Goal: Information Seeking & Learning: Learn about a topic

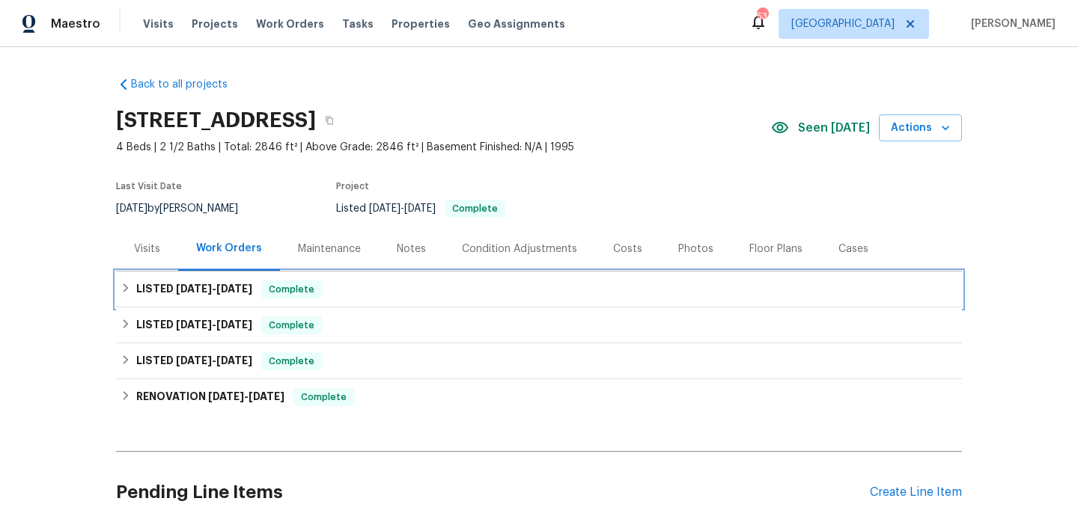
click at [439, 286] on div "LISTED 6/10/25 - 6/16/25 Complete" at bounding box center [538, 290] width 837 height 18
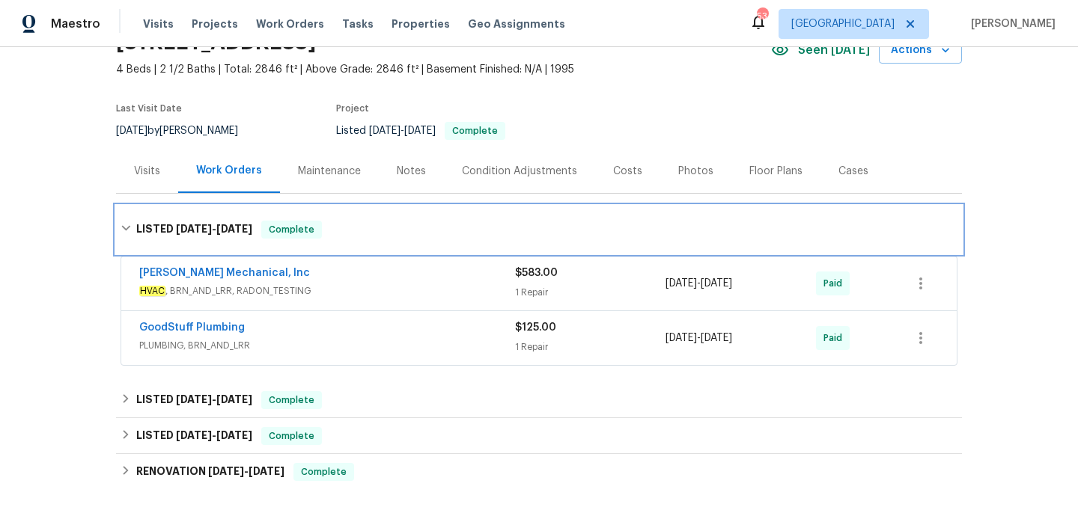
scroll to position [150, 0]
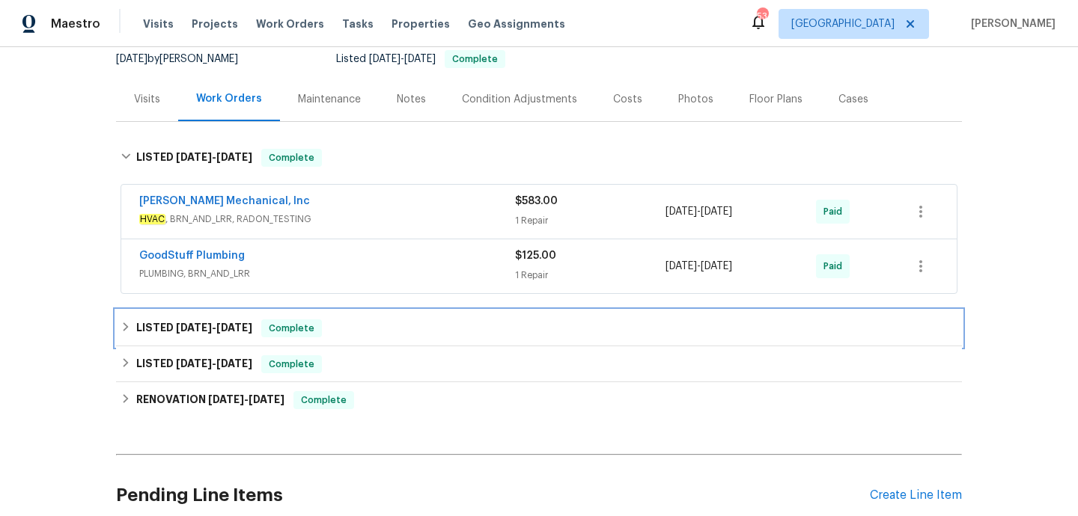
click at [442, 332] on div "LISTED 5/24/25 - 5/28/25 Complete" at bounding box center [538, 329] width 837 height 18
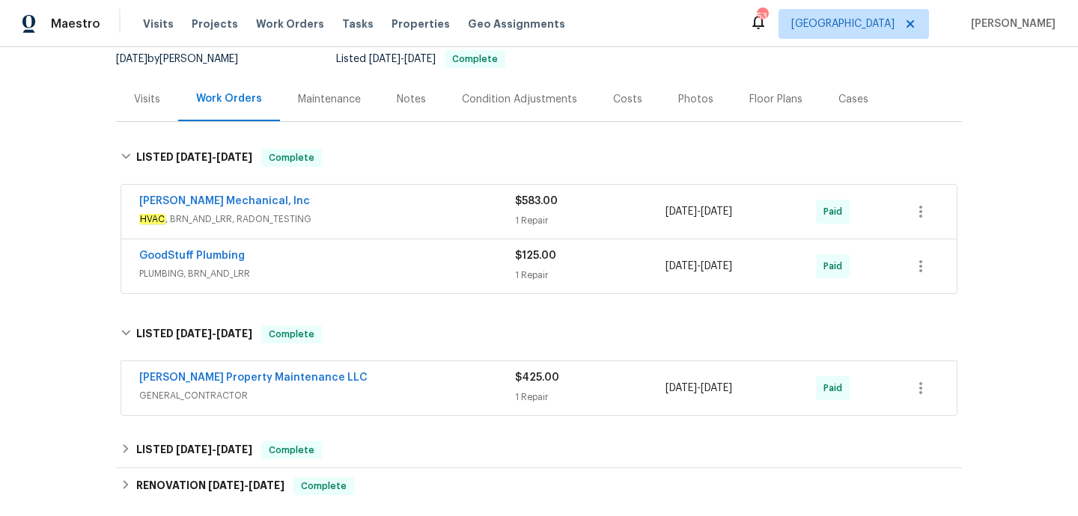
click at [145, 106] on div "Visits" at bounding box center [147, 99] width 26 height 15
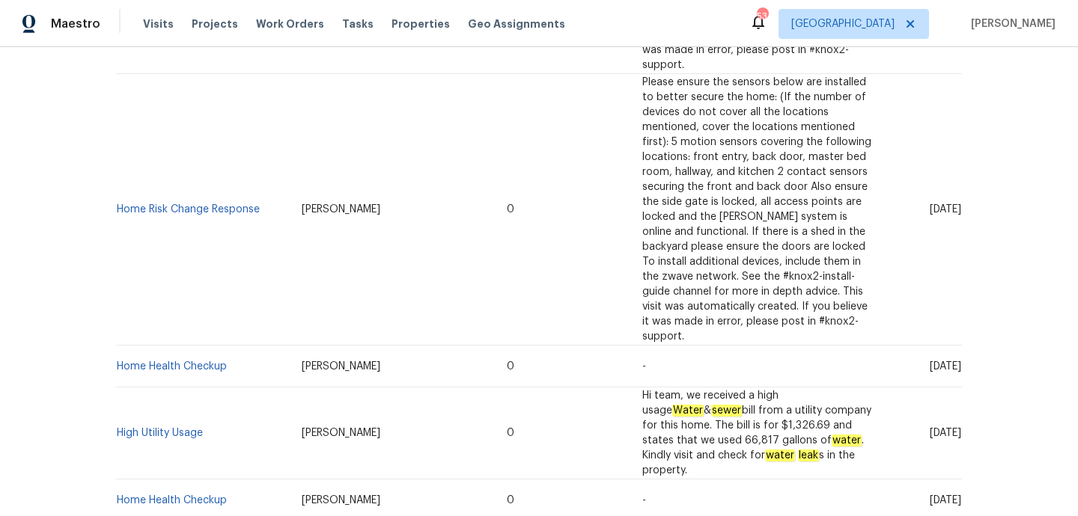
scroll to position [576, 0]
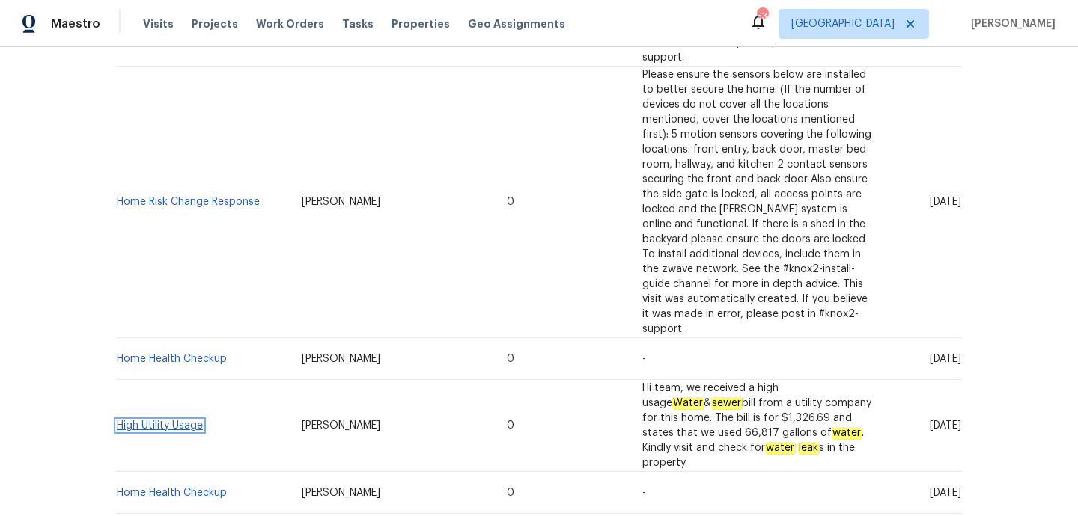
click at [147, 421] on link "High Utility Usage" at bounding box center [160, 426] width 86 height 10
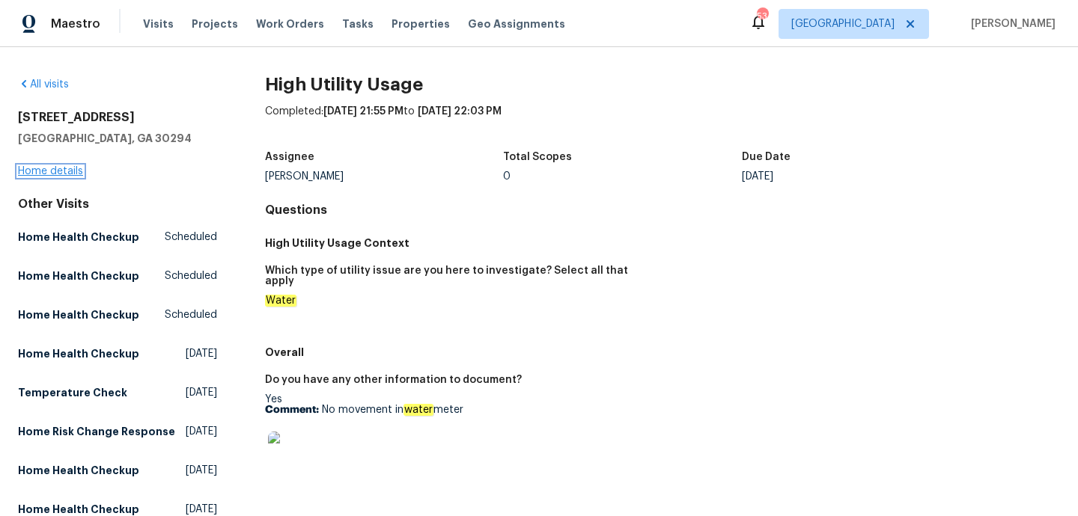
click at [51, 167] on link "Home details" at bounding box center [50, 171] width 65 height 10
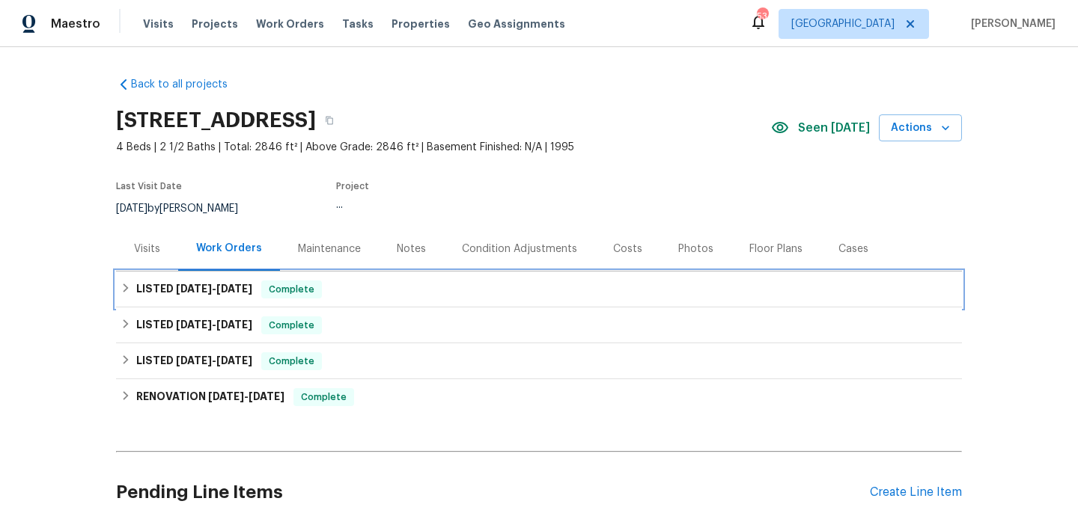
click at [352, 275] on div "LISTED 6/10/25 - 6/16/25 Complete" at bounding box center [539, 290] width 846 height 36
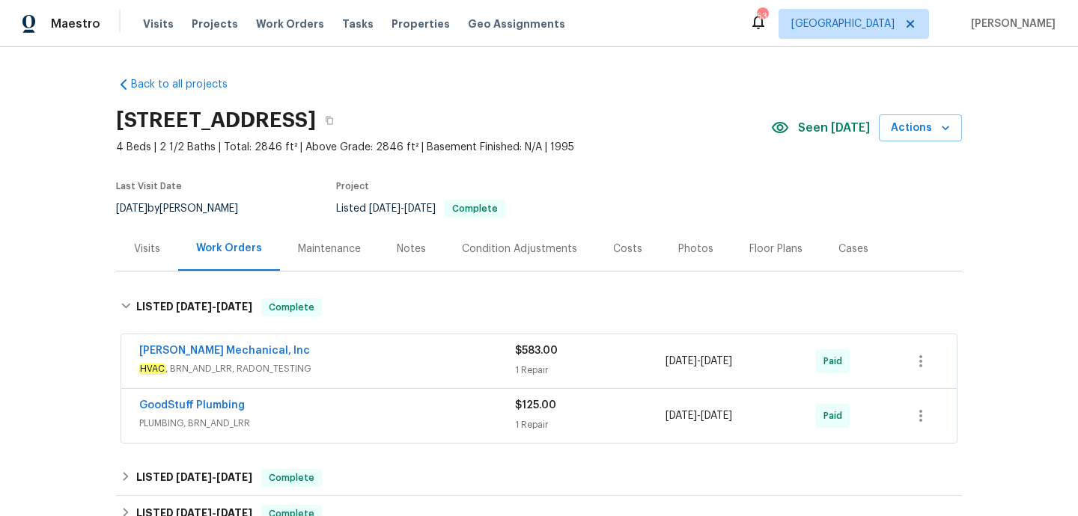
click at [383, 353] on div "JH Martin Mechanical, Inc" at bounding box center [327, 352] width 376 height 18
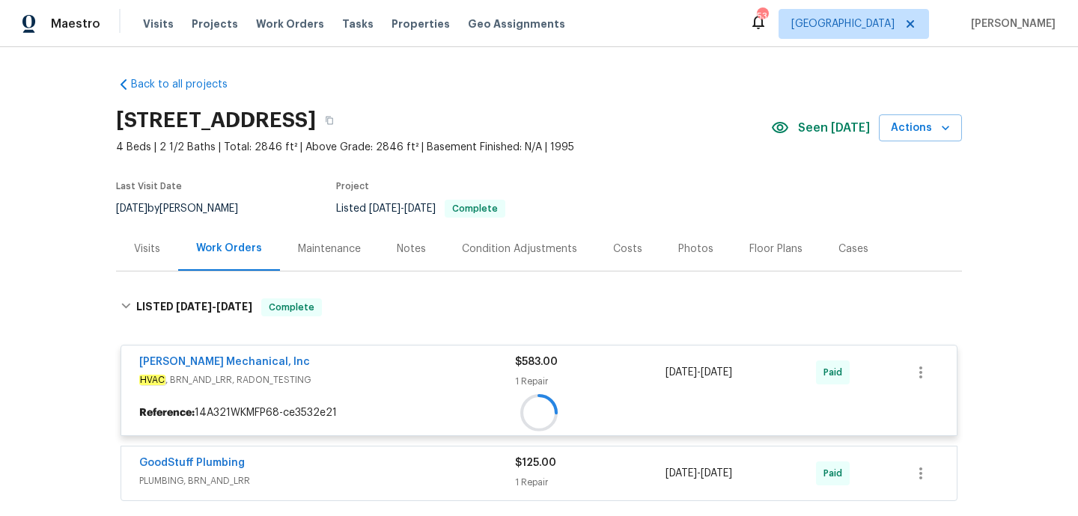
scroll to position [113, 0]
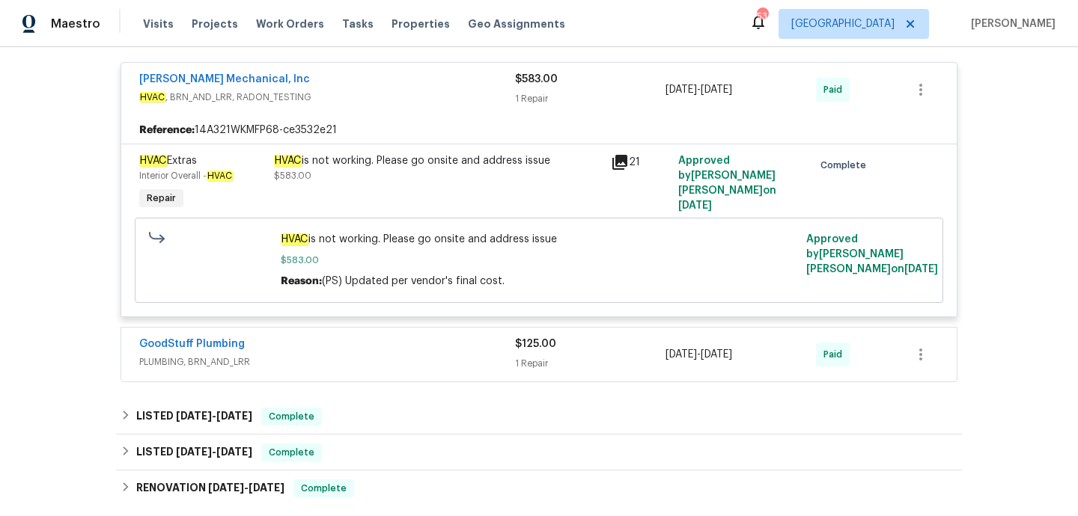
click at [391, 349] on div "GoodStuff Plumbing" at bounding box center [327, 346] width 376 height 18
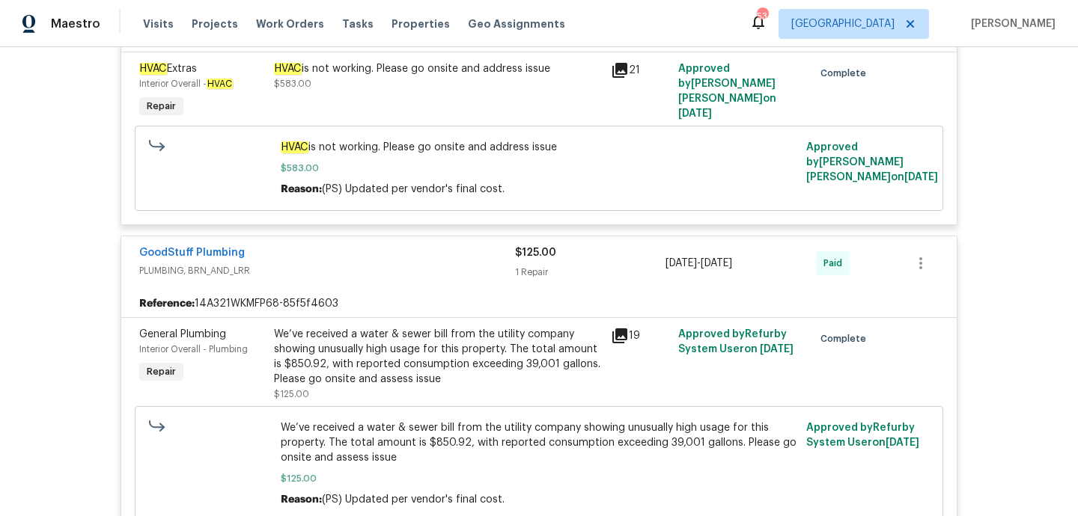
scroll to position [376, 0]
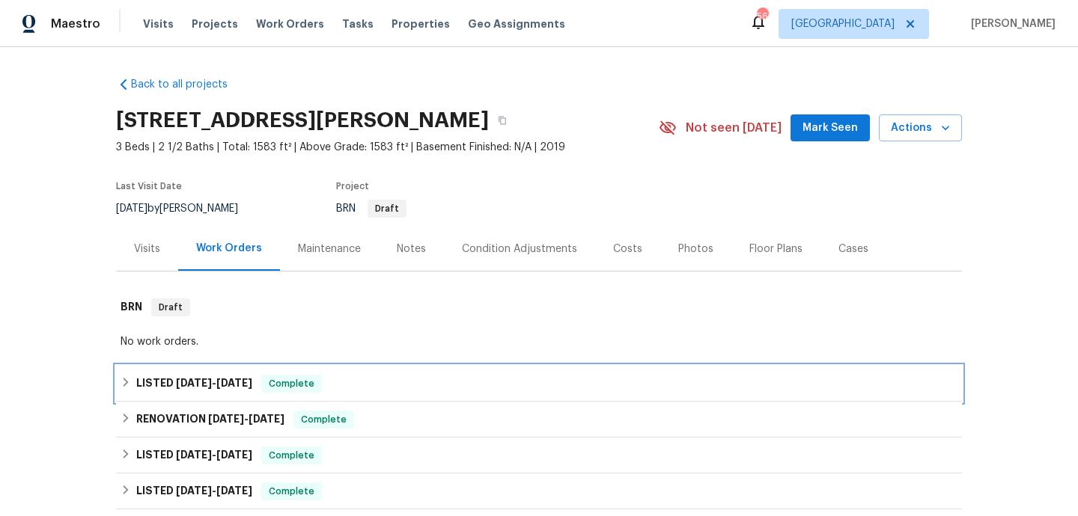
click at [352, 394] on div "LISTED 6/26/25 - 6/30/25 Complete" at bounding box center [539, 384] width 846 height 36
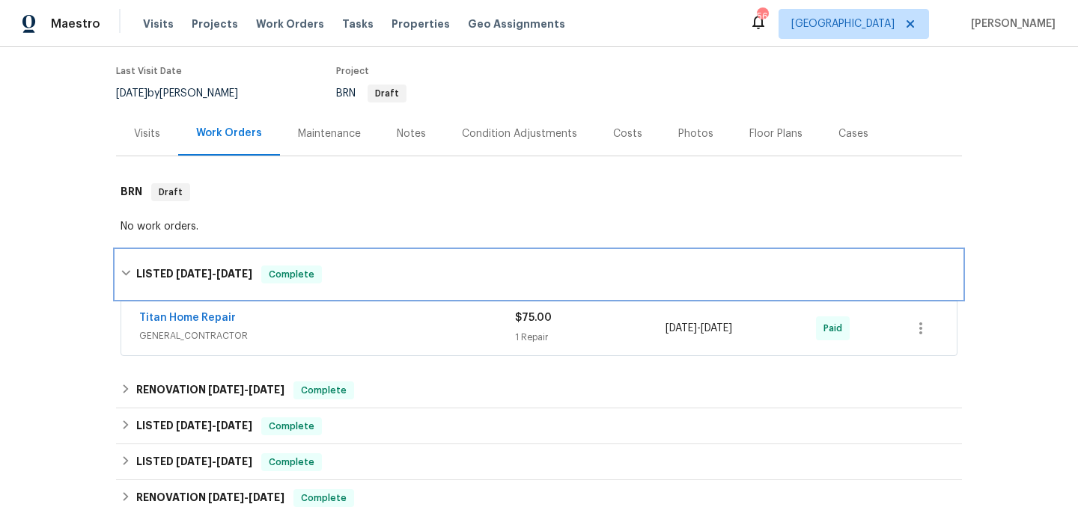
scroll to position [174, 0]
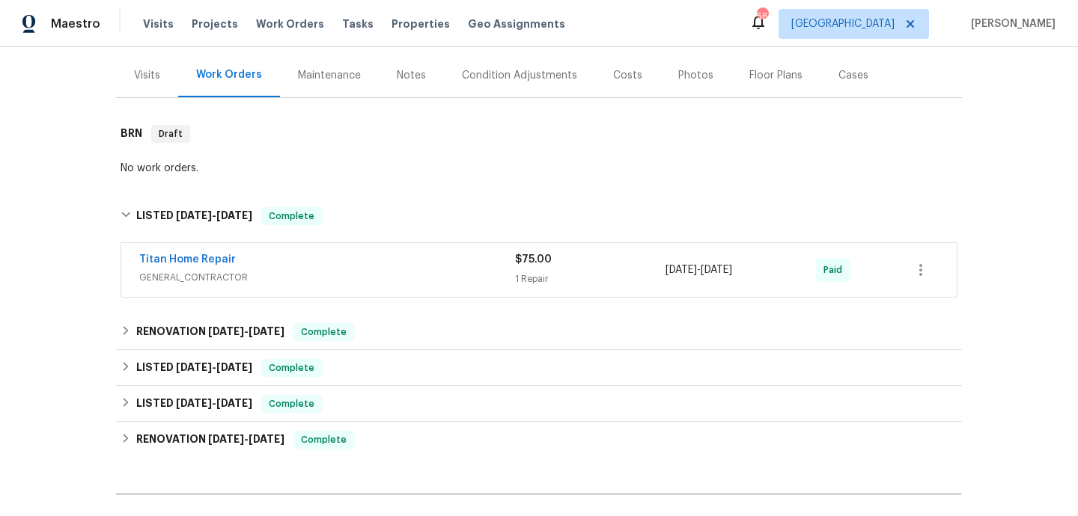
click at [400, 269] on div "Titan Home Repair" at bounding box center [327, 261] width 376 height 18
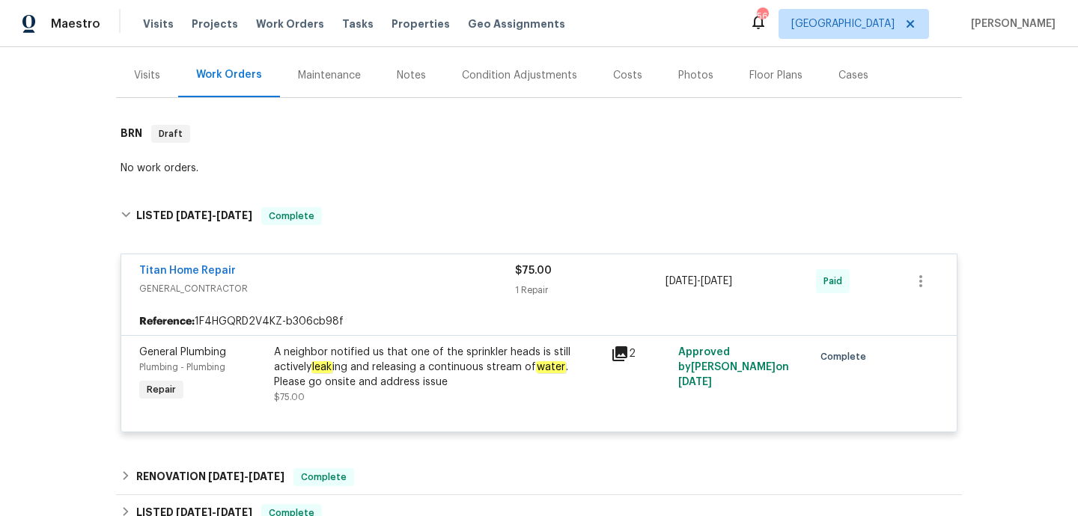
click at [148, 81] on div "Visits" at bounding box center [147, 75] width 26 height 15
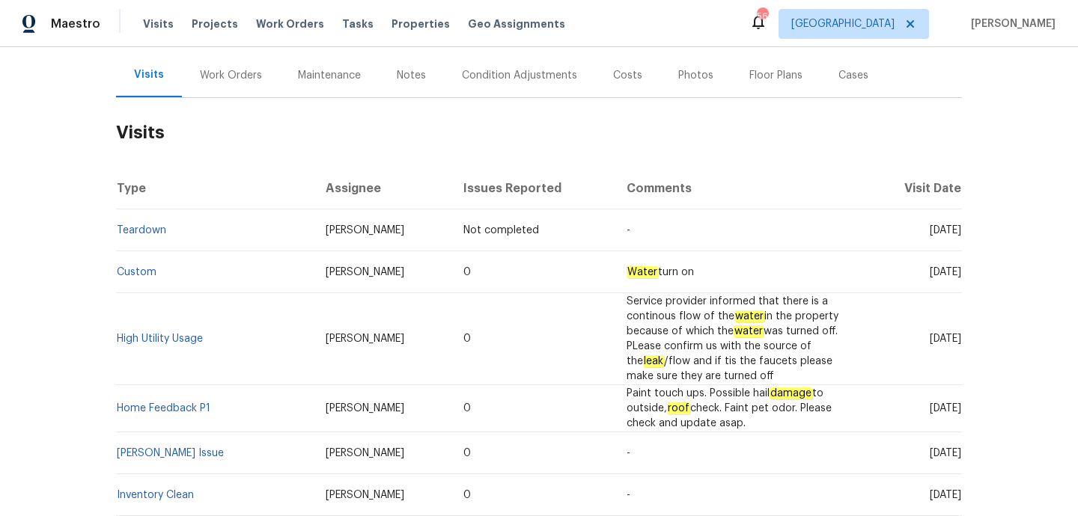
click at [232, 76] on div "Work Orders" at bounding box center [231, 75] width 62 height 15
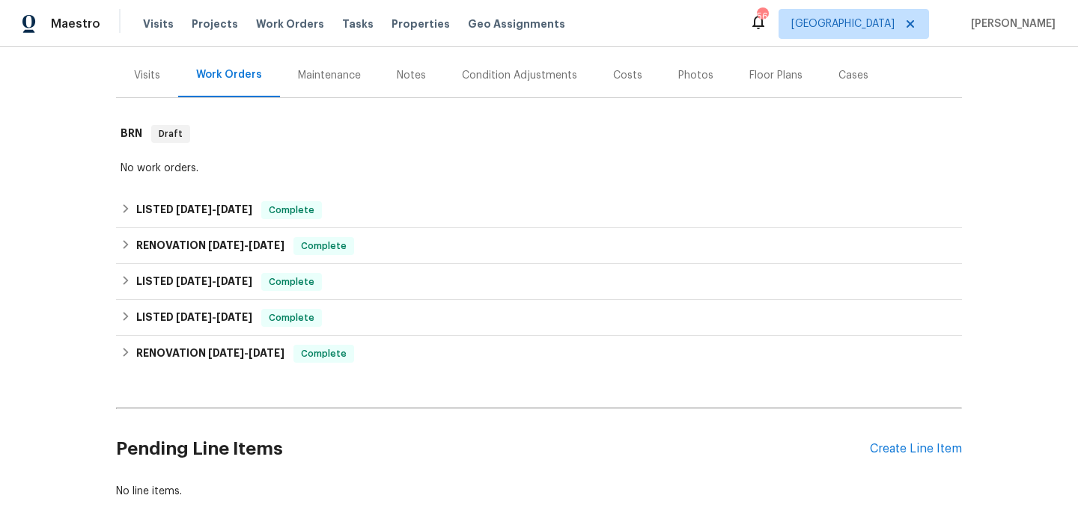
click at [136, 84] on div "Visits" at bounding box center [147, 75] width 62 height 44
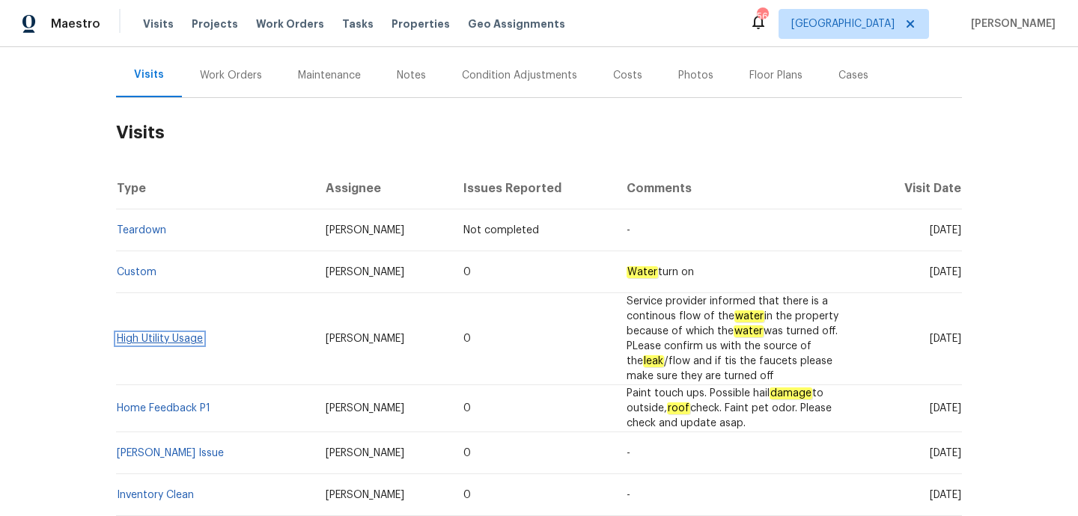
click at [177, 334] on link "High Utility Usage" at bounding box center [160, 339] width 86 height 10
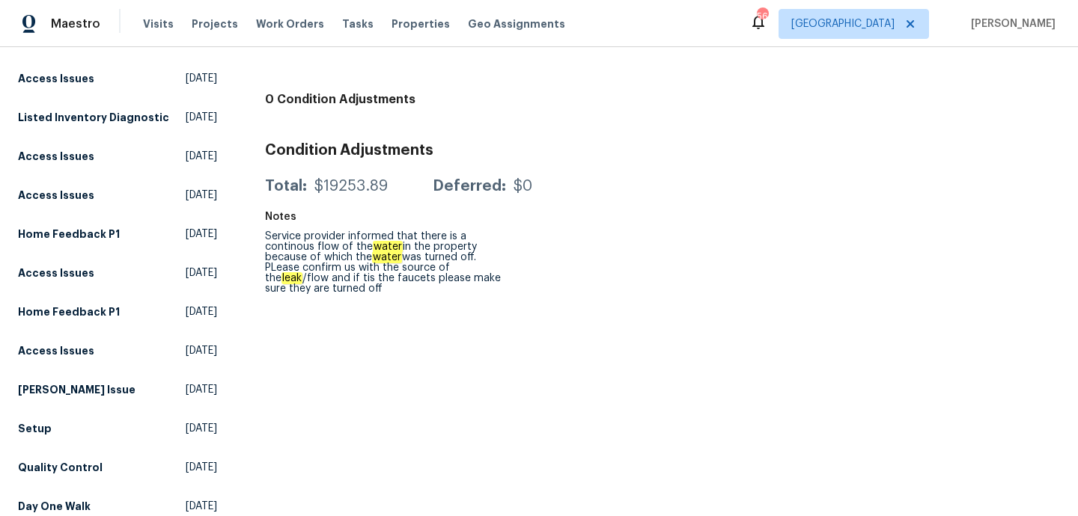
scroll to position [838, 0]
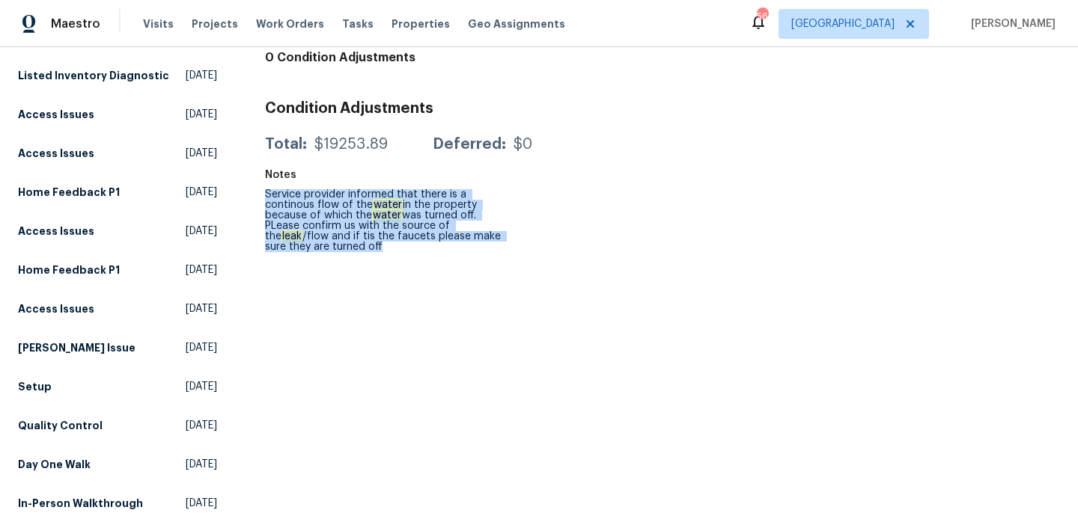
drag, startPoint x: 354, startPoint y: 240, endPoint x: 266, endPoint y: 181, distance: 106.3
click at [266, 189] on div "Service provider informed that there is a continous flow of the water in the pr…" at bounding box center [384, 220] width 239 height 63
copy div "Service provider informed that there is a continous flow of the water in the pr…"
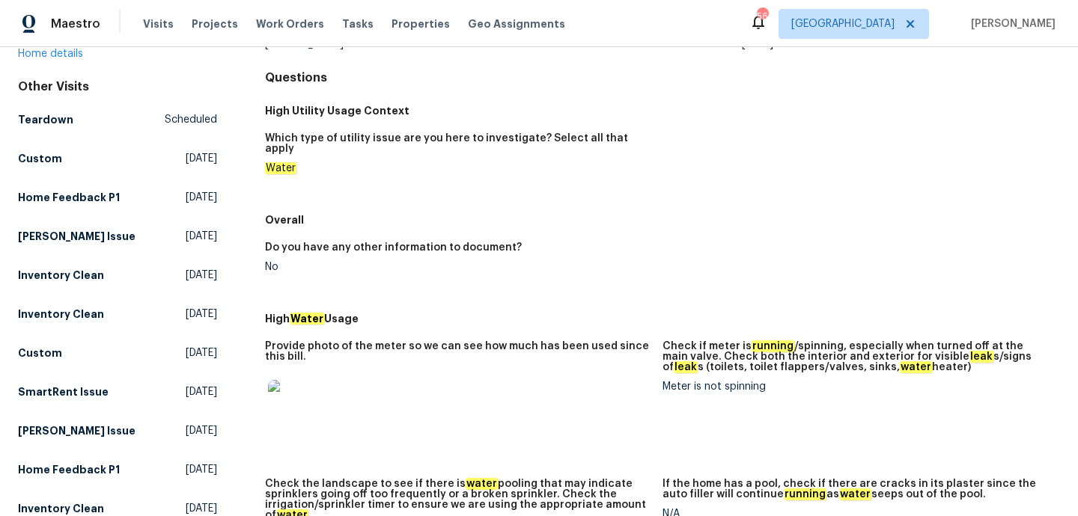
scroll to position [0, 0]
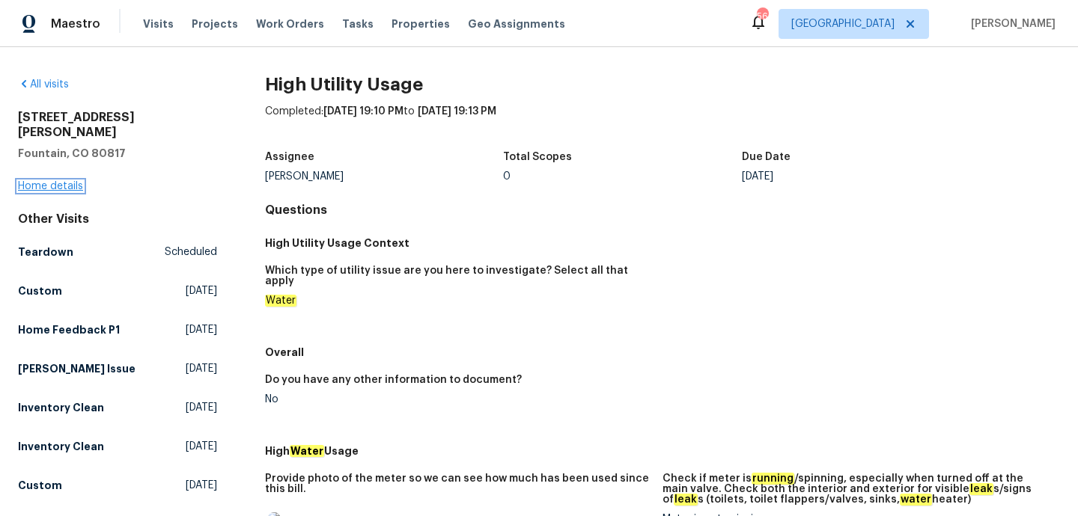
click at [69, 181] on link "Home details" at bounding box center [50, 186] width 65 height 10
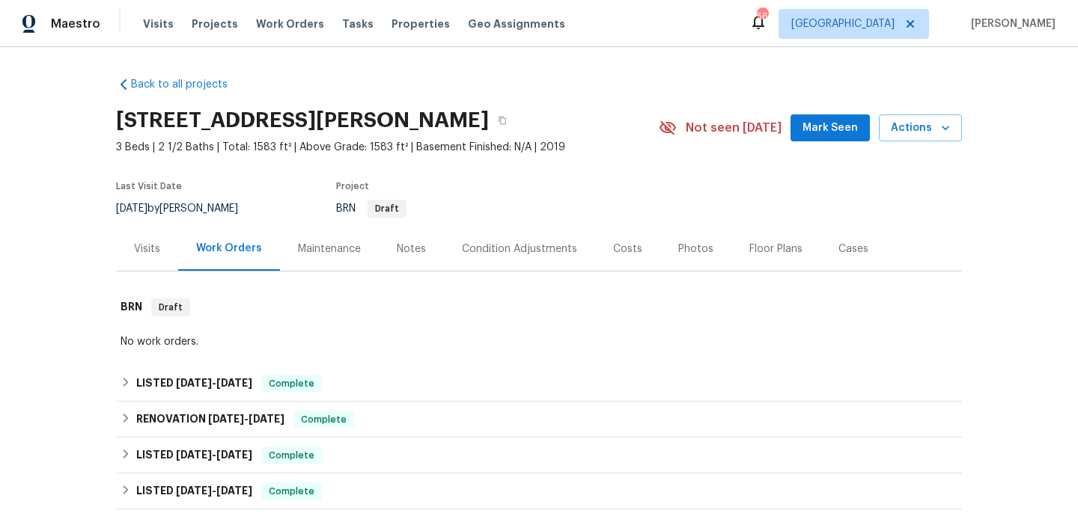
click at [137, 258] on div "Visits" at bounding box center [147, 249] width 62 height 44
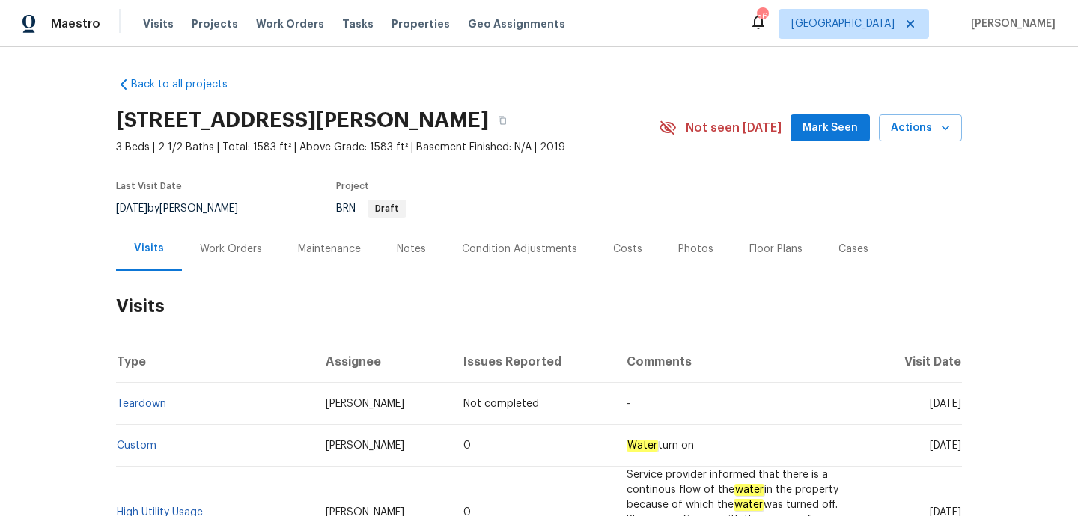
scroll to position [233, 0]
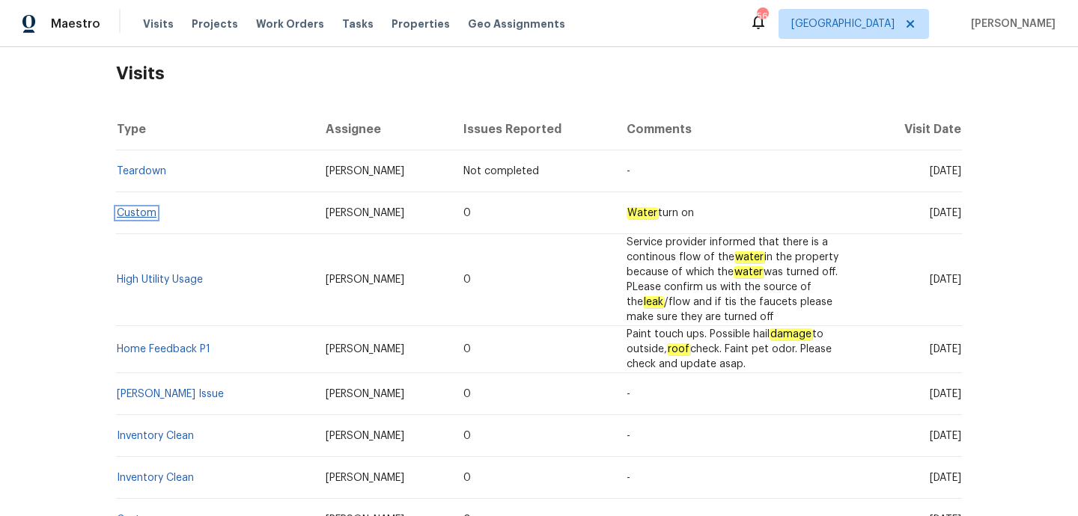
click at [147, 216] on link "Custom" at bounding box center [137, 213] width 40 height 10
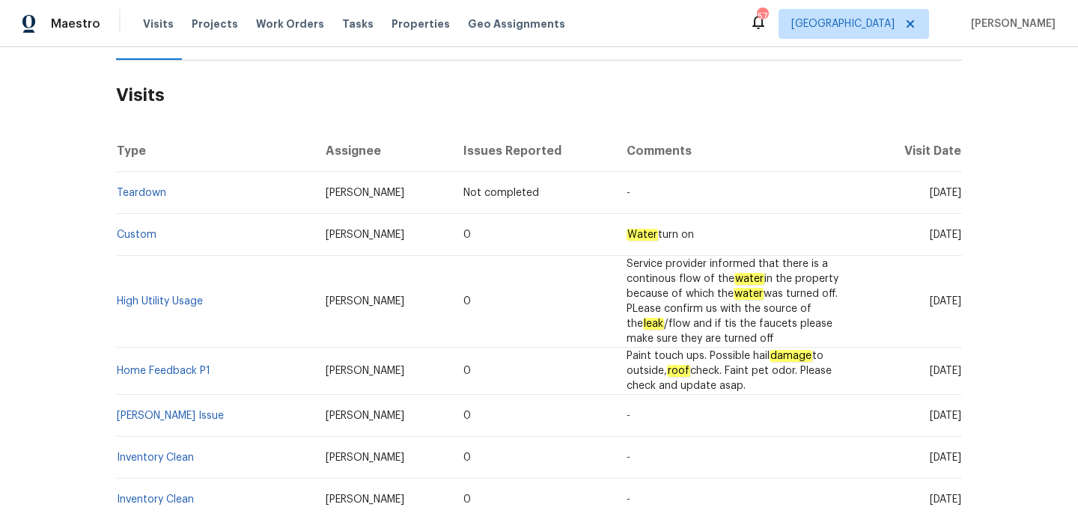
scroll to position [214, 0]
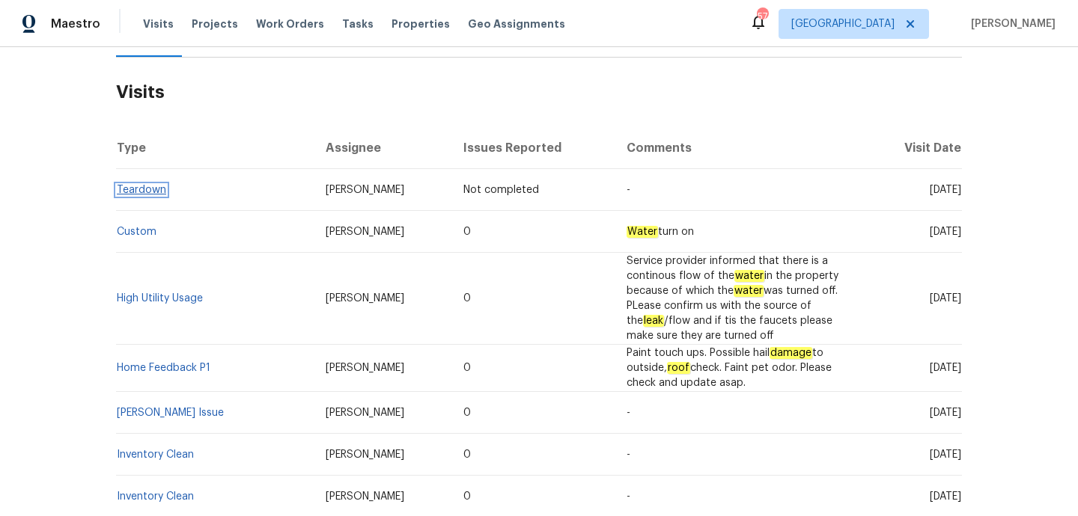
click at [135, 185] on link "Teardown" at bounding box center [141, 190] width 49 height 10
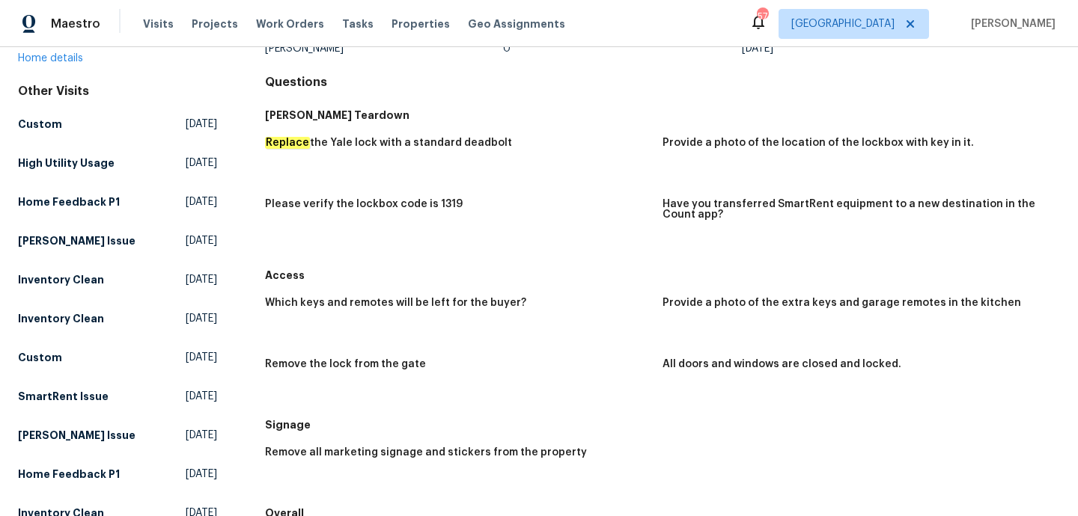
scroll to position [145, 0]
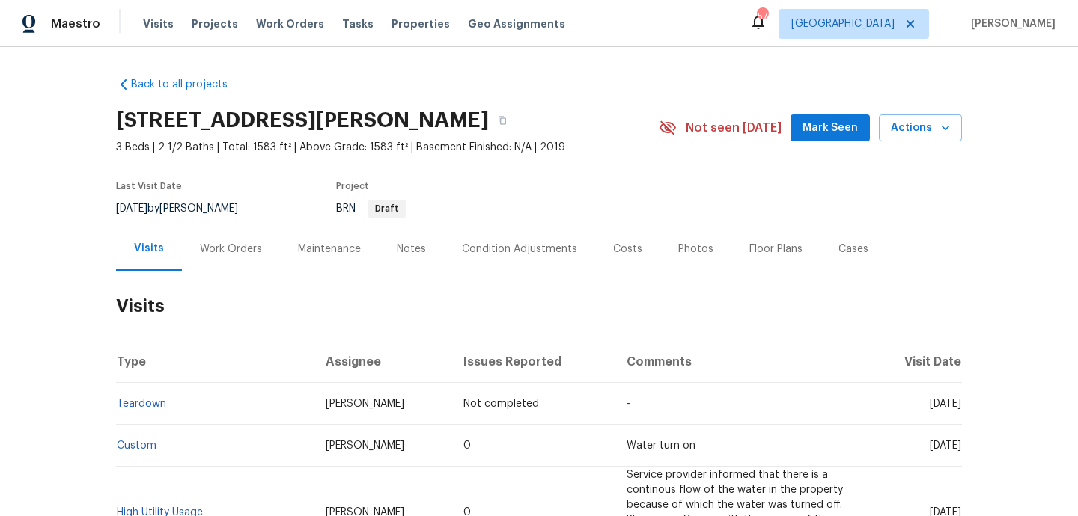
scroll to position [75, 0]
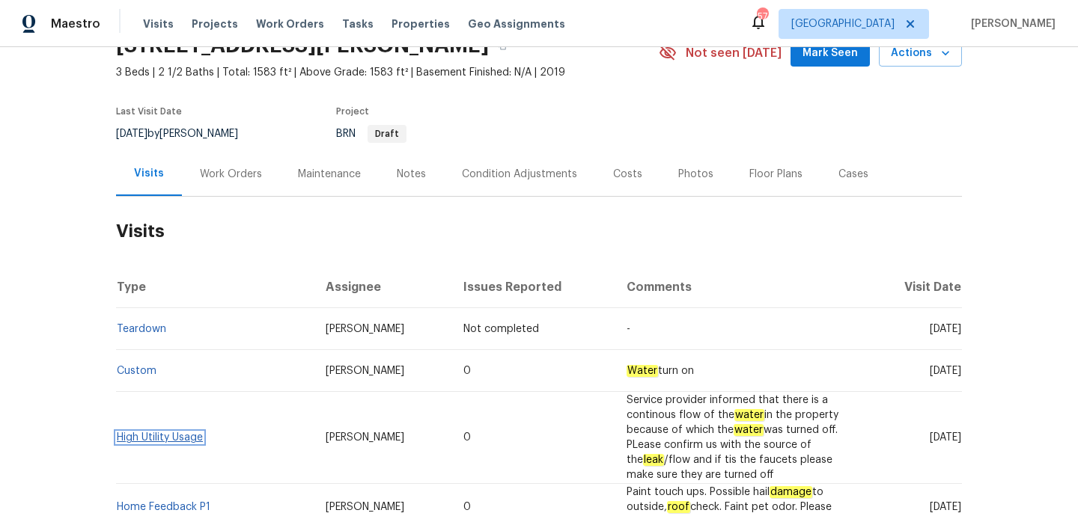
click at [158, 433] on link "High Utility Usage" at bounding box center [160, 438] width 86 height 10
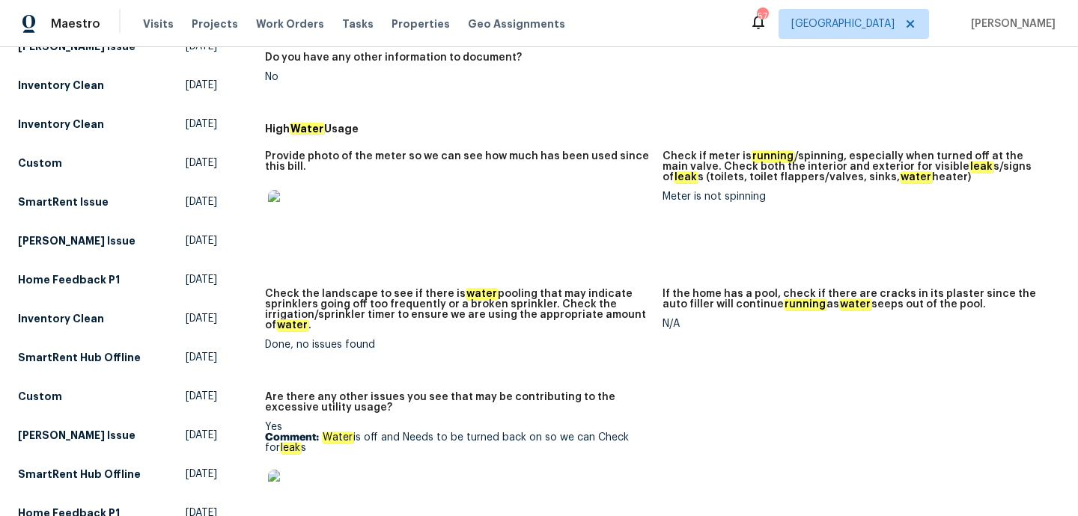
scroll to position [392, 0]
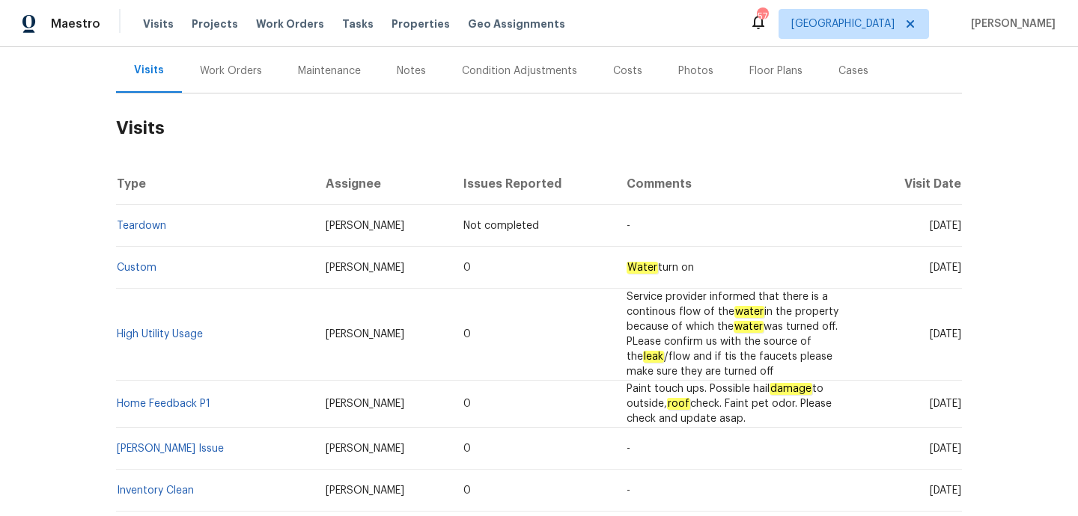
scroll to position [180, 0]
click at [140, 268] on link "Custom" at bounding box center [137, 266] width 40 height 10
